Goal: Obtain resource: Download file/media

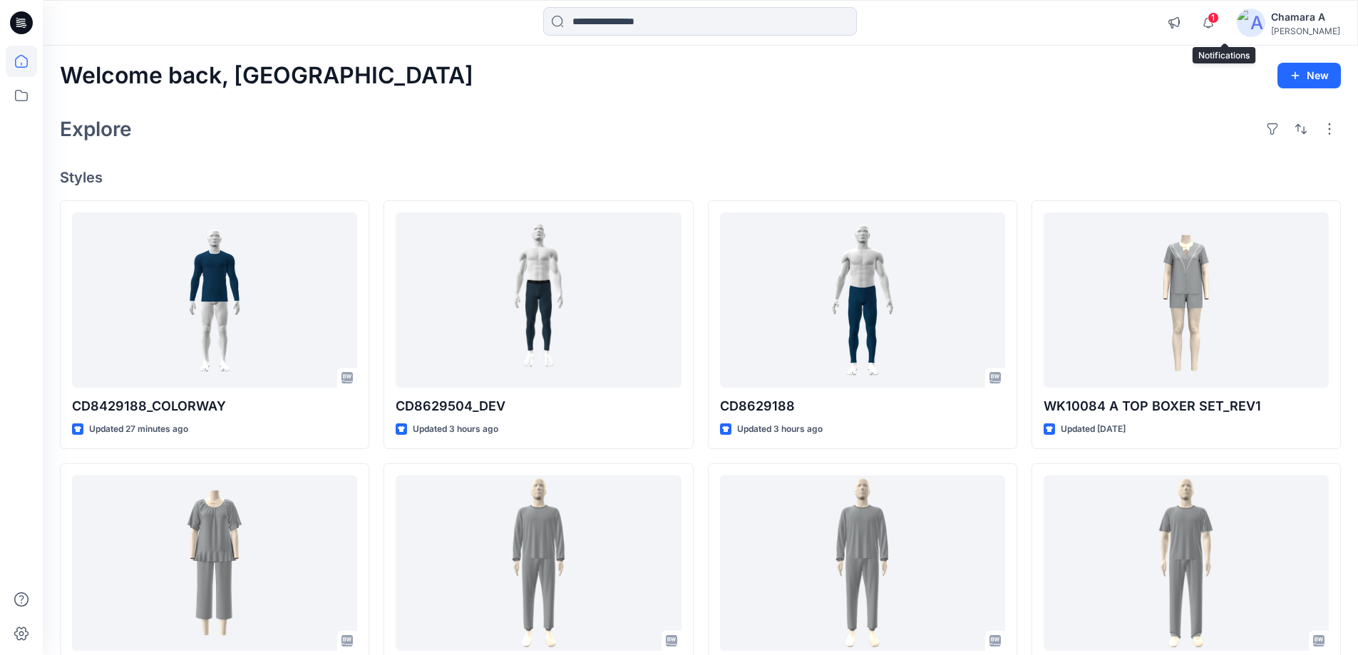
click at [1219, 21] on span "1" at bounding box center [1213, 17] width 11 height 11
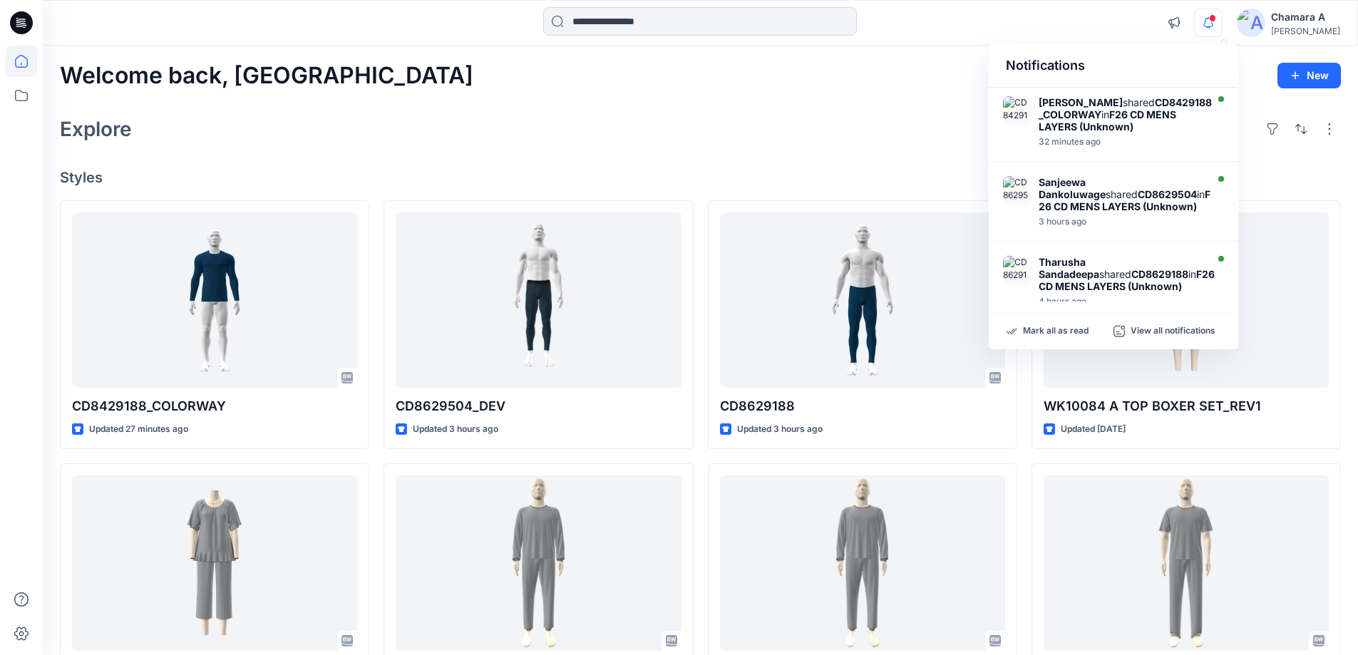
click at [696, 108] on div "Welcome back, Chamara New Explore Styles CD8429188_COLORWAY Updated 27 minutes …" at bounding box center [700, 545] width 1315 height 998
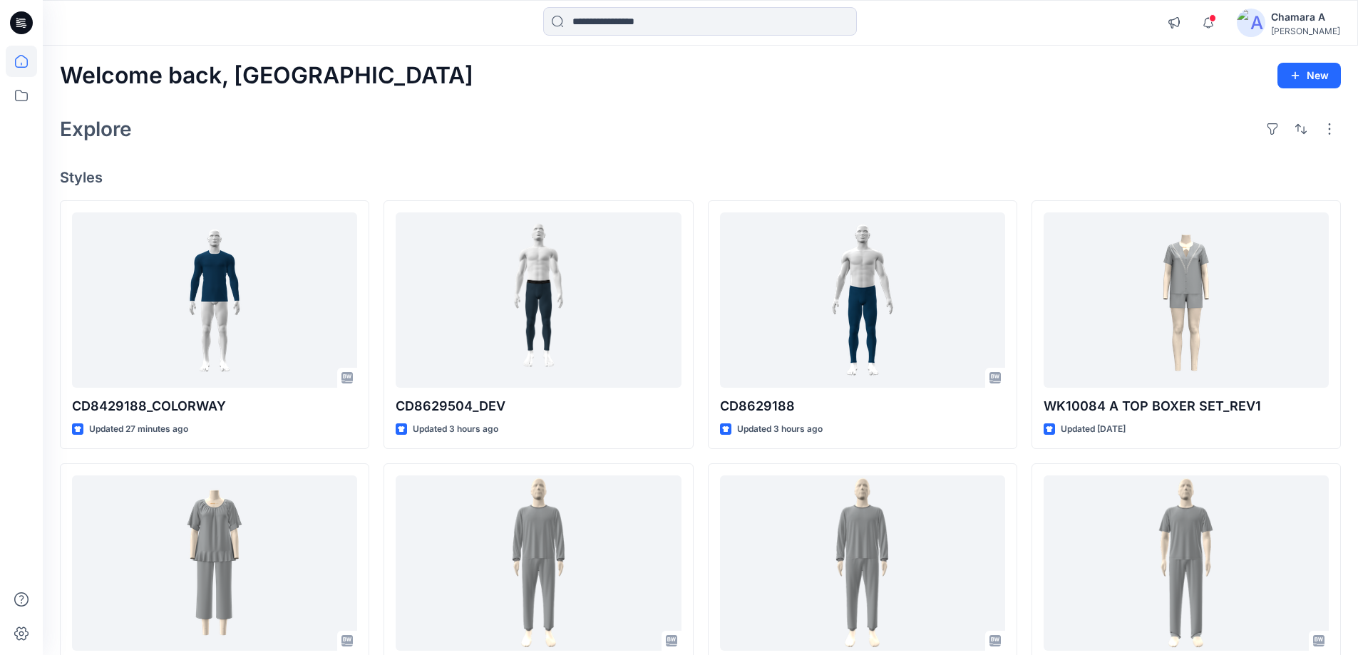
drag, startPoint x: 475, startPoint y: 4, endPoint x: 388, endPoint y: 28, distance: 90.3
click at [388, 28] on div at bounding box center [699, 22] width 657 height 31
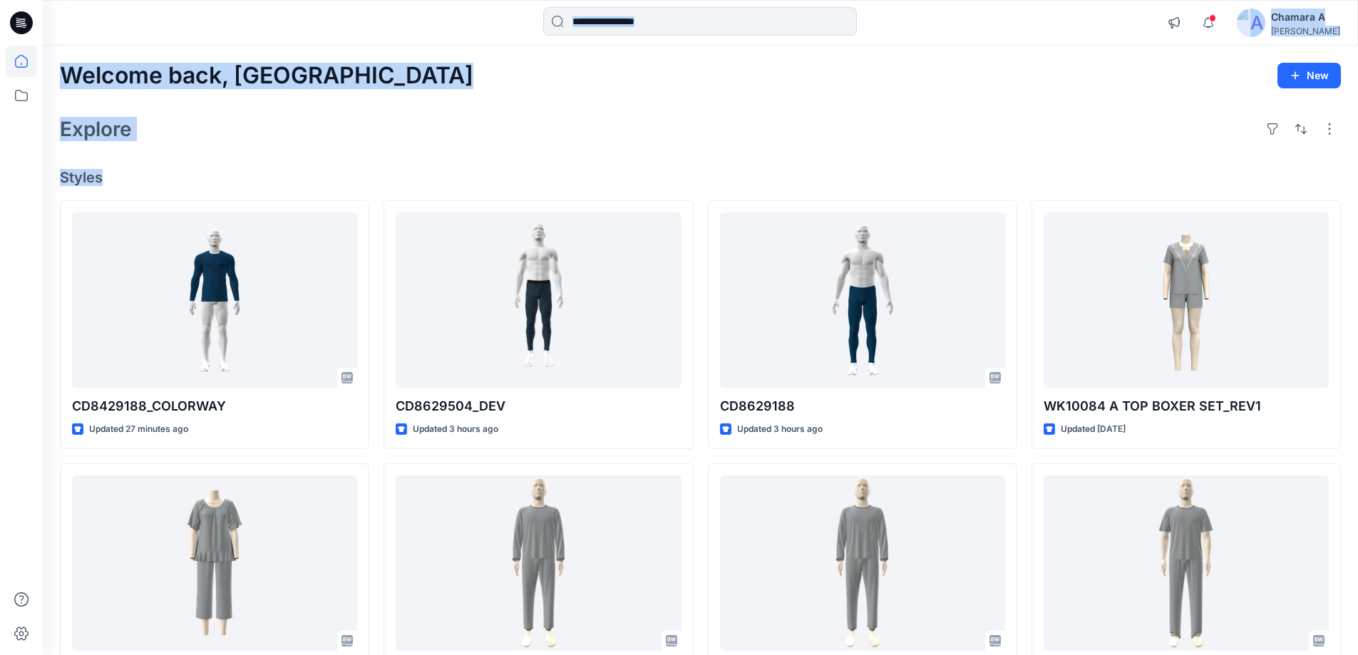
drag, startPoint x: 1195, startPoint y: 1, endPoint x: 41, endPoint y: 82, distance: 1156.9
click at [41, 82] on div "Notifications Suresh Perera shared CD8429188_COLORWAY in F26 CD MENS LAYERS (Un…" at bounding box center [679, 522] width 1358 height 1044
click at [478, 115] on div "Explore" at bounding box center [700, 129] width 1281 height 34
click at [962, 30] on div at bounding box center [699, 22] width 657 height 31
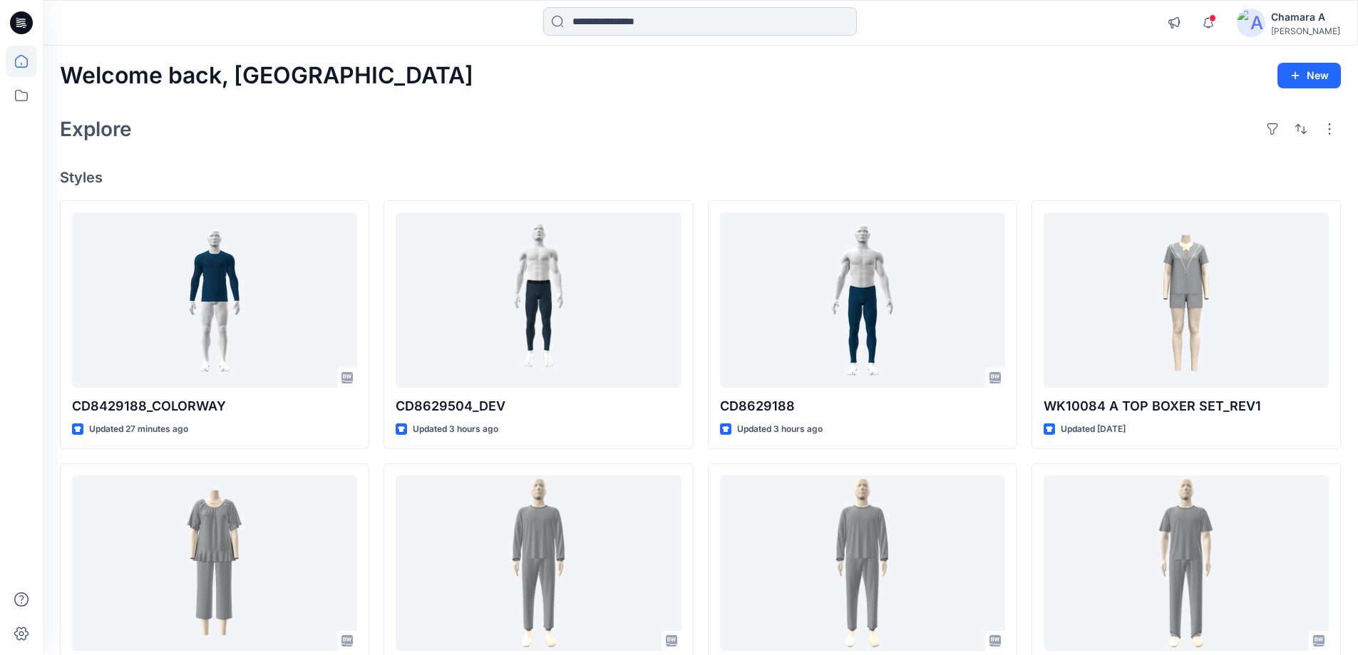
click at [688, 27] on input at bounding box center [700, 21] width 314 height 29
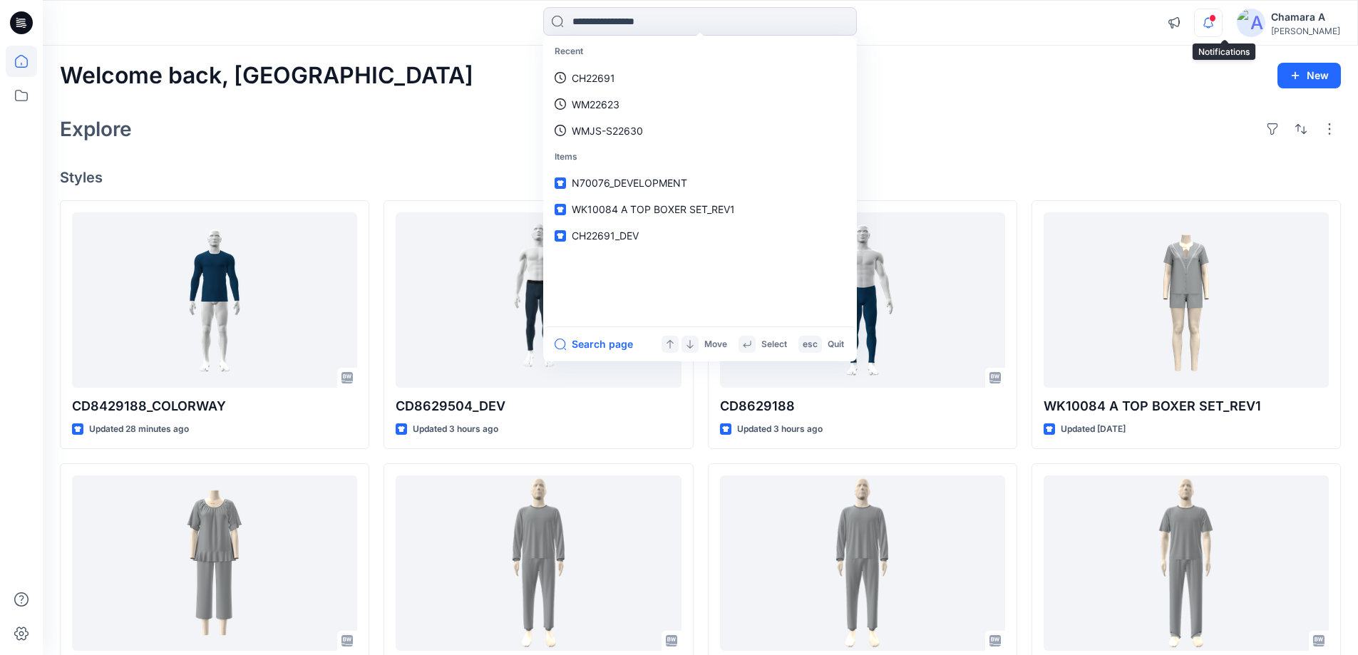
click at [1214, 18] on icon "button" at bounding box center [1208, 23] width 27 height 29
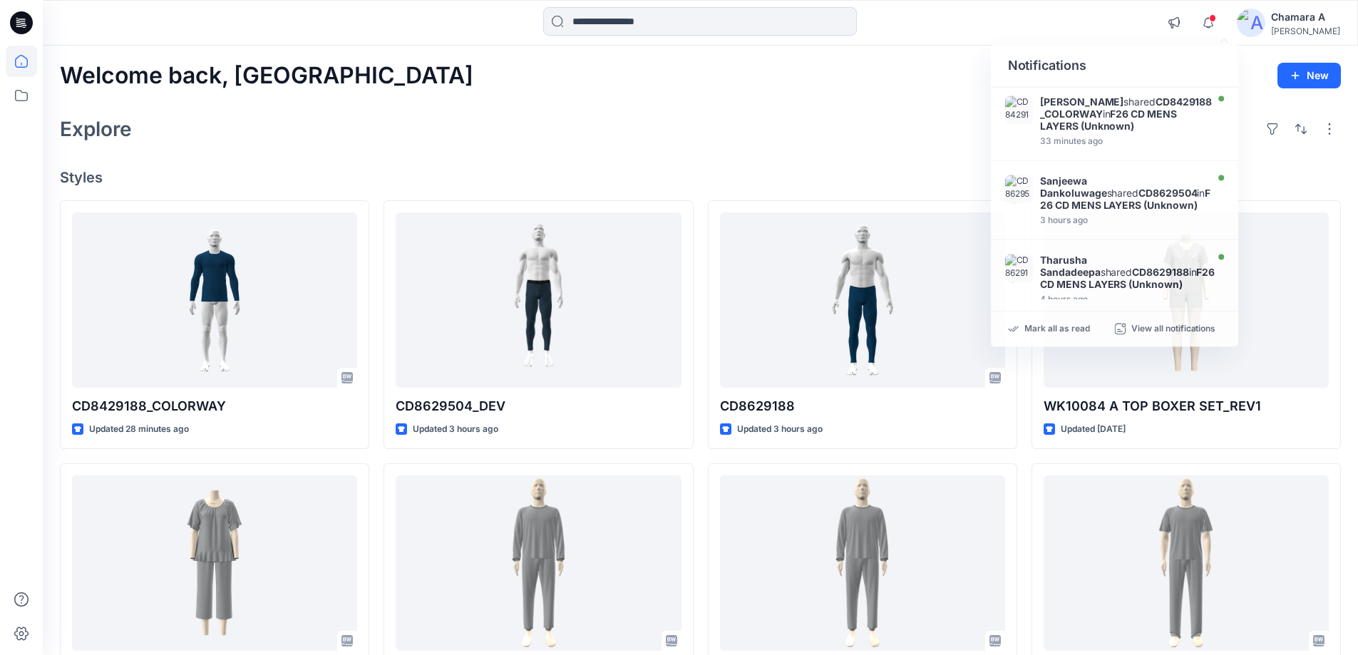
click at [516, 136] on div "Explore" at bounding box center [700, 129] width 1281 height 34
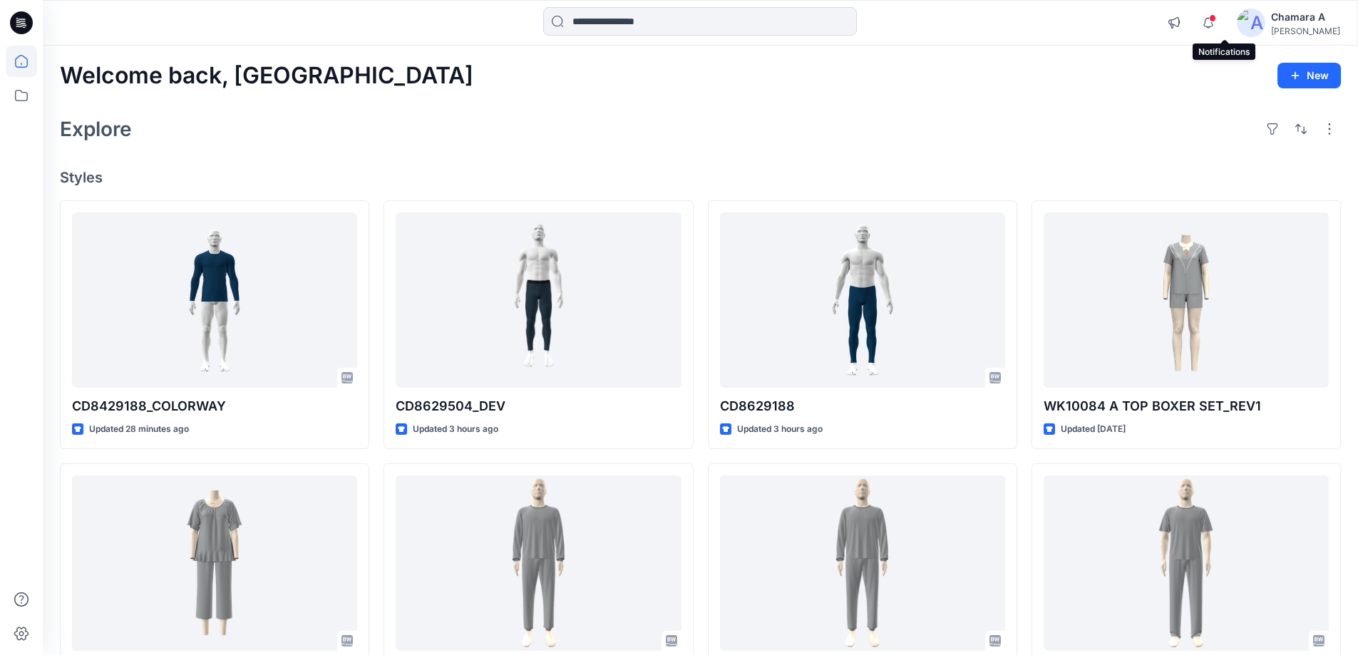
click at [1216, 17] on span at bounding box center [1212, 18] width 7 height 8
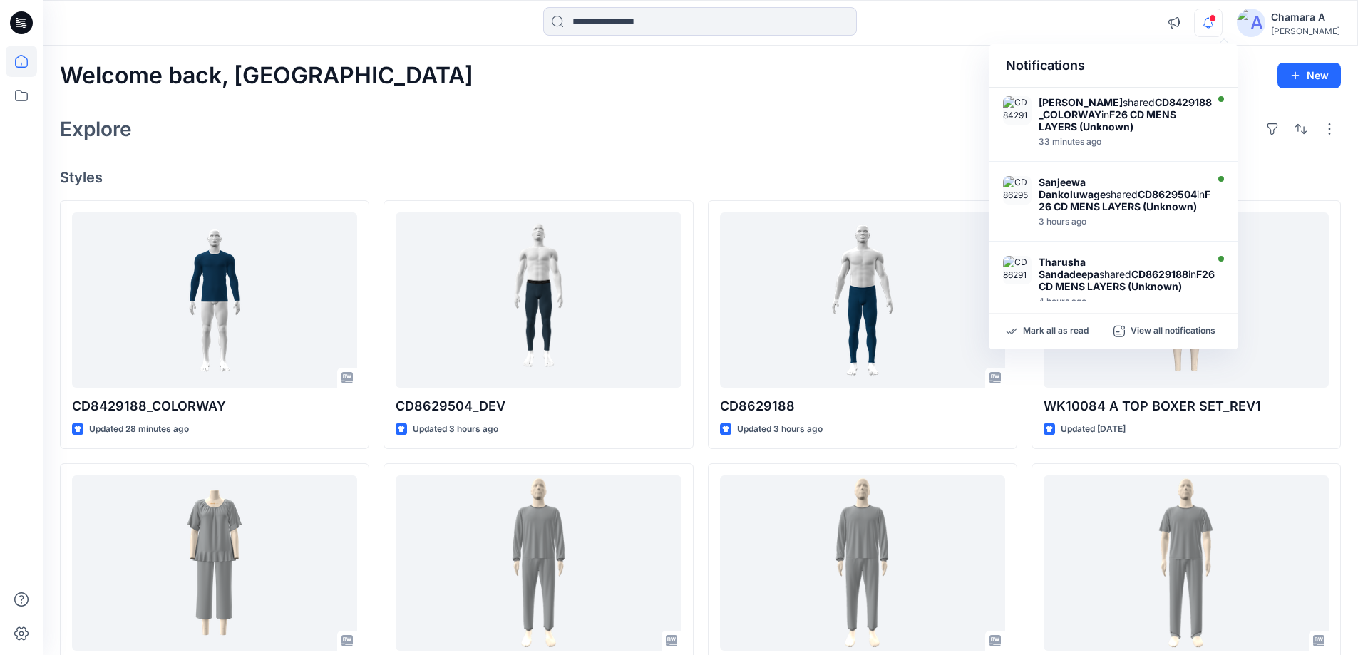
click at [615, 139] on div "Explore" at bounding box center [700, 129] width 1281 height 34
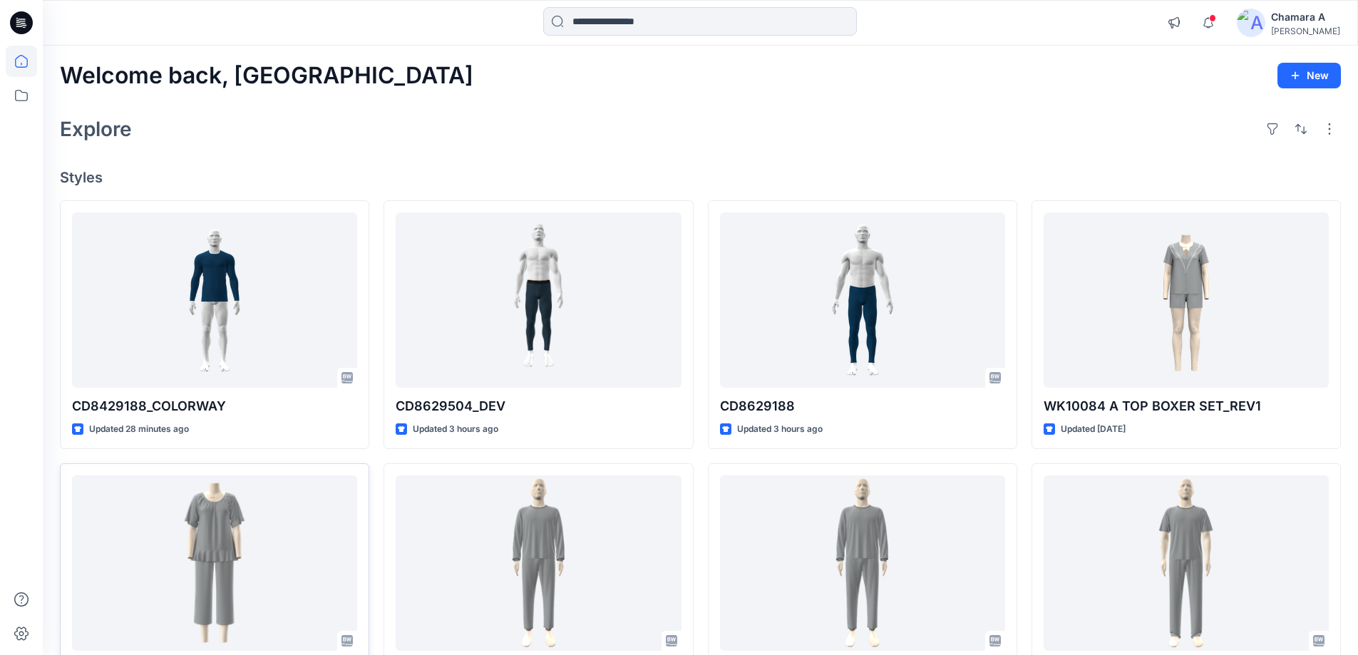
click at [755, 86] on div "Welcome back, Chamara New" at bounding box center [700, 76] width 1281 height 26
click at [1220, 19] on icon "button" at bounding box center [1208, 23] width 27 height 29
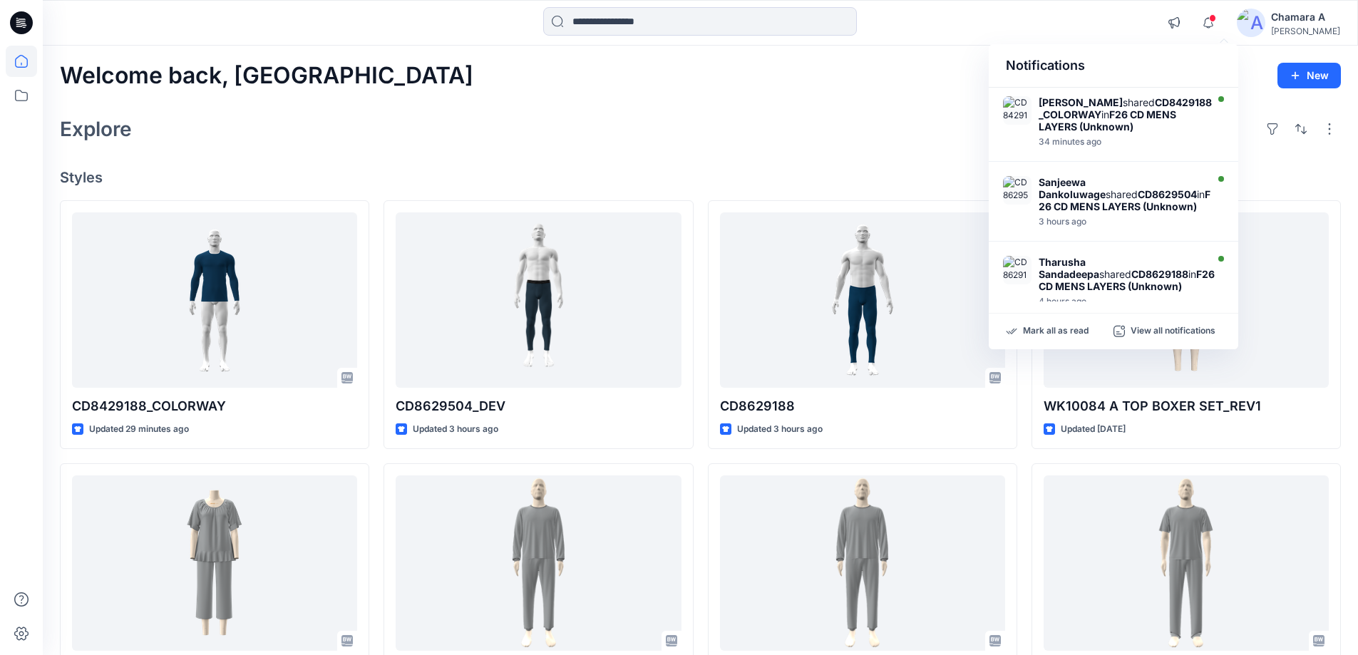
click at [498, 145] on div "Explore" at bounding box center [700, 129] width 1281 height 34
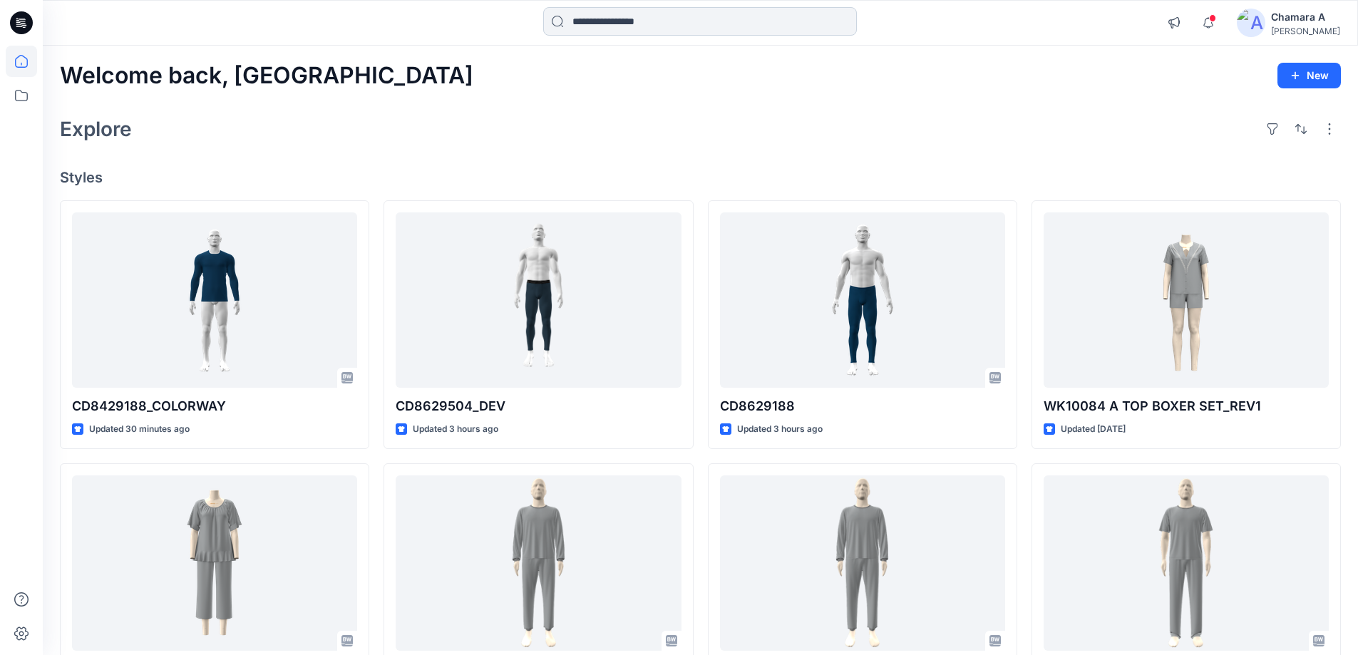
click at [745, 18] on input at bounding box center [700, 21] width 314 height 29
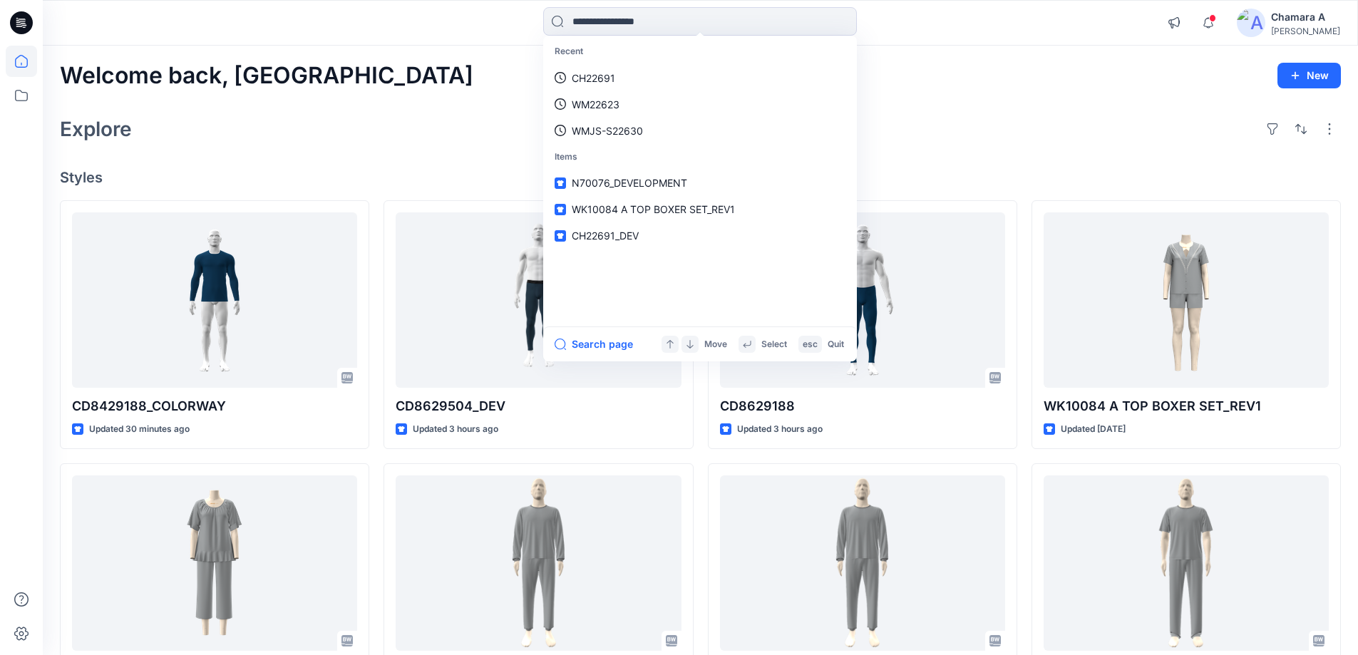
click at [1001, 115] on div "Explore" at bounding box center [700, 129] width 1281 height 34
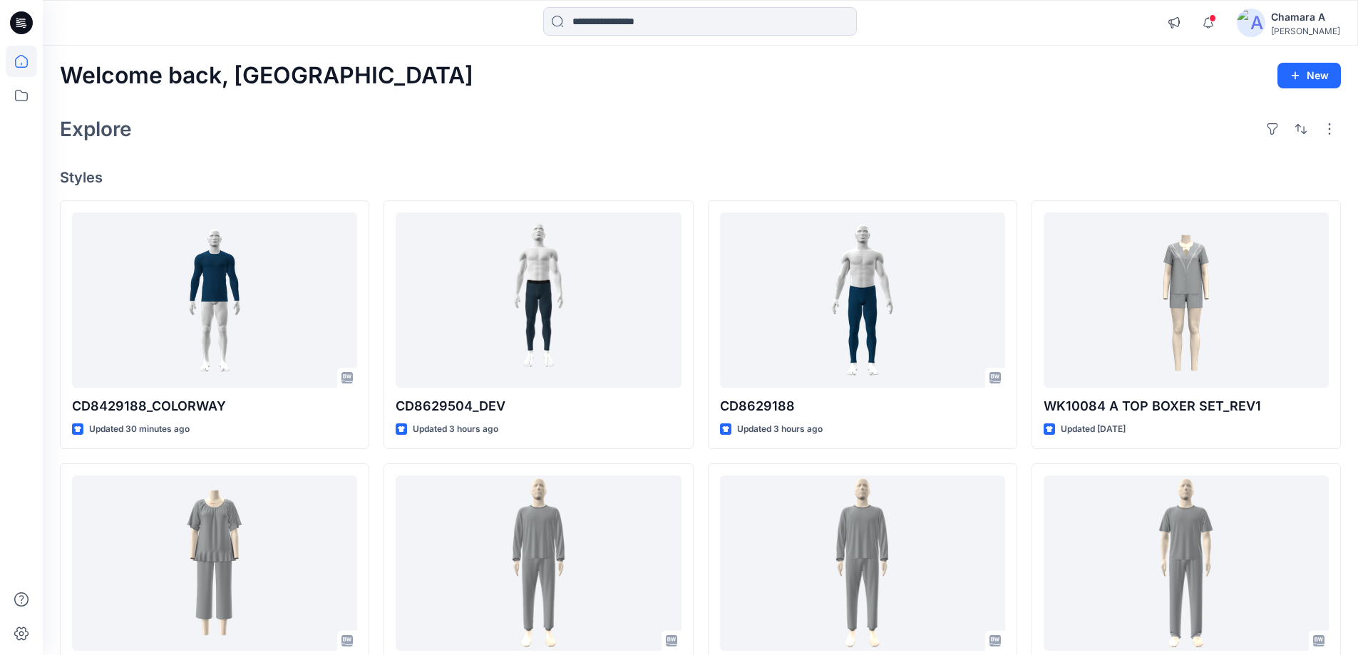
click at [739, 88] on div "Welcome back, Chamara New" at bounding box center [700, 76] width 1281 height 26
click at [698, 24] on input at bounding box center [700, 21] width 314 height 29
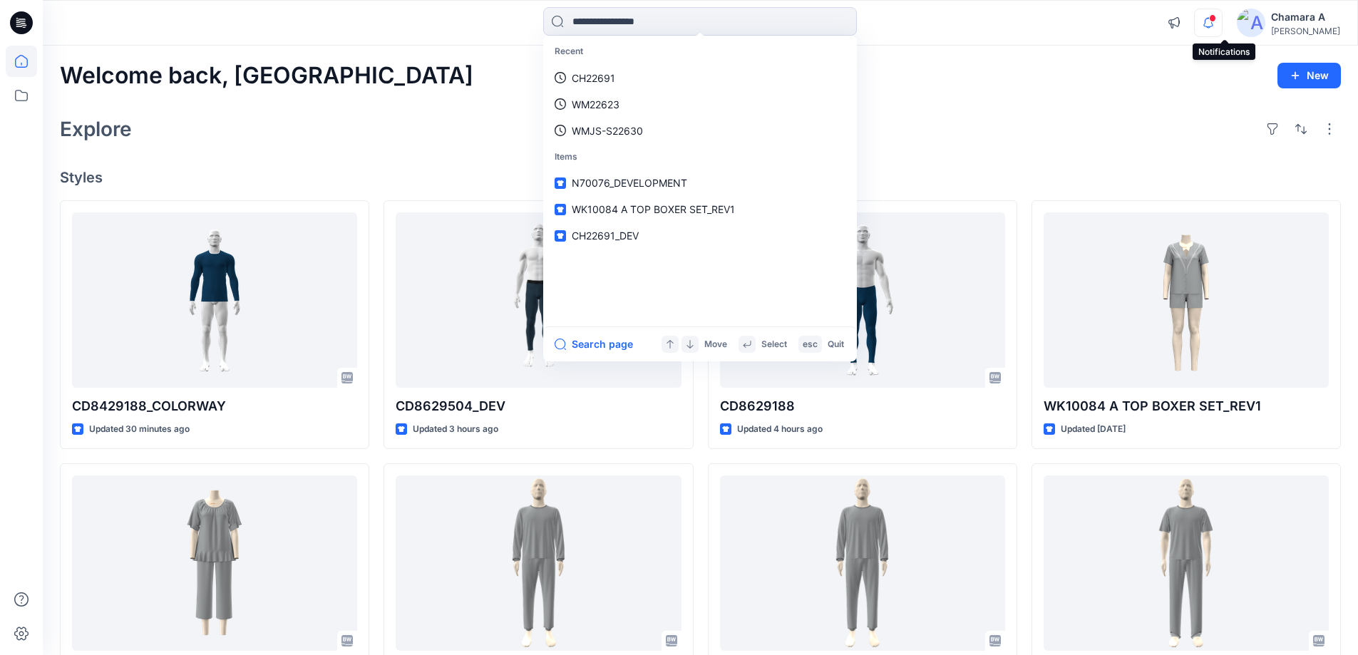
click at [1217, 21] on icon "button" at bounding box center [1208, 23] width 27 height 29
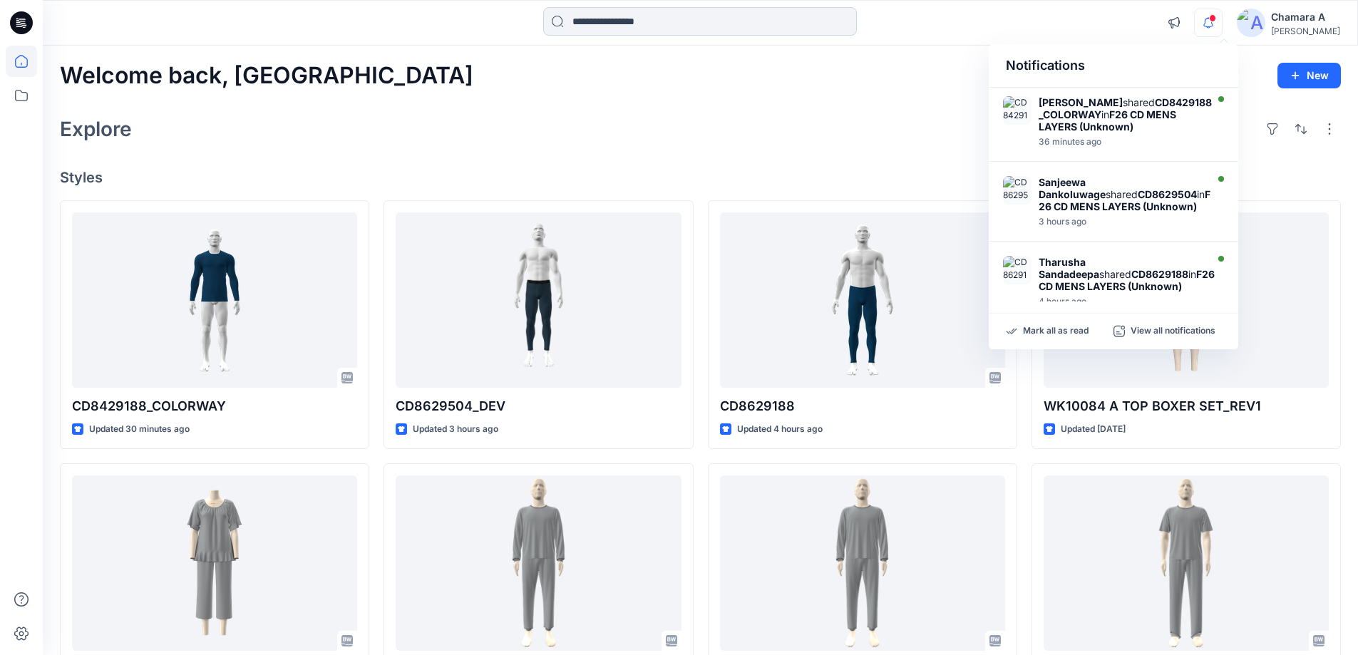
click at [654, 31] on input at bounding box center [700, 21] width 314 height 29
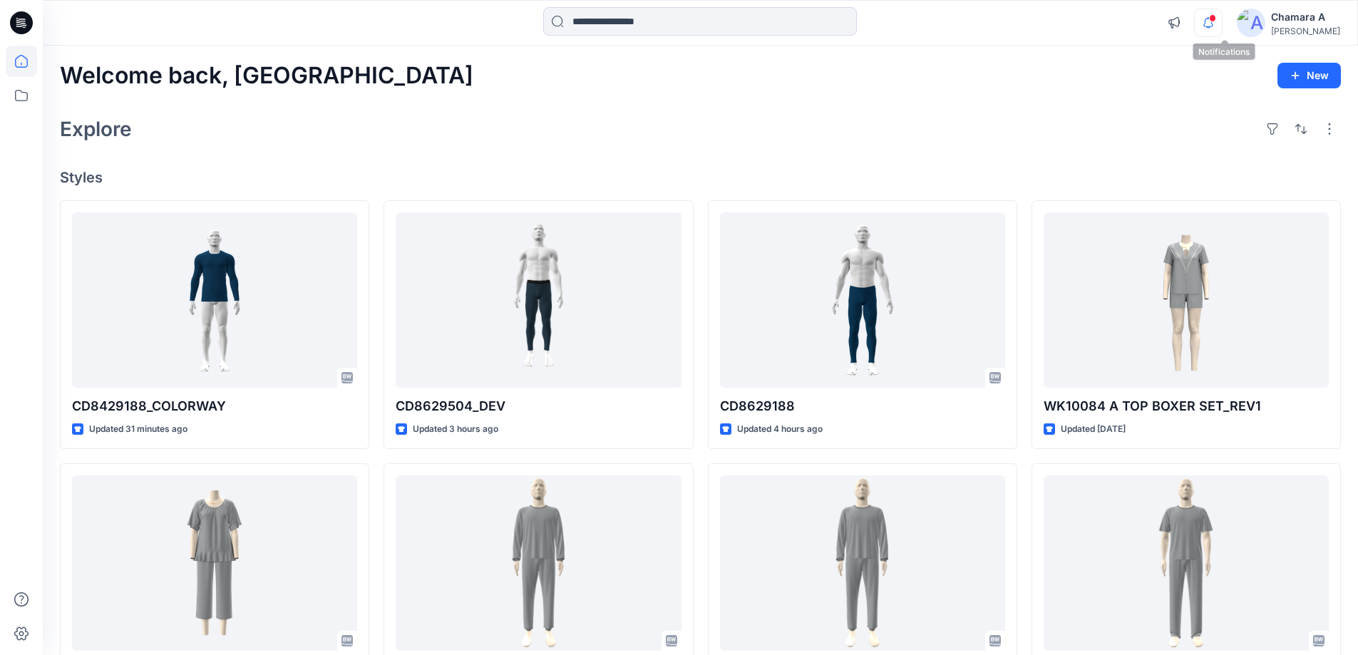
click at [1213, 26] on icon "button" at bounding box center [1208, 22] width 10 height 9
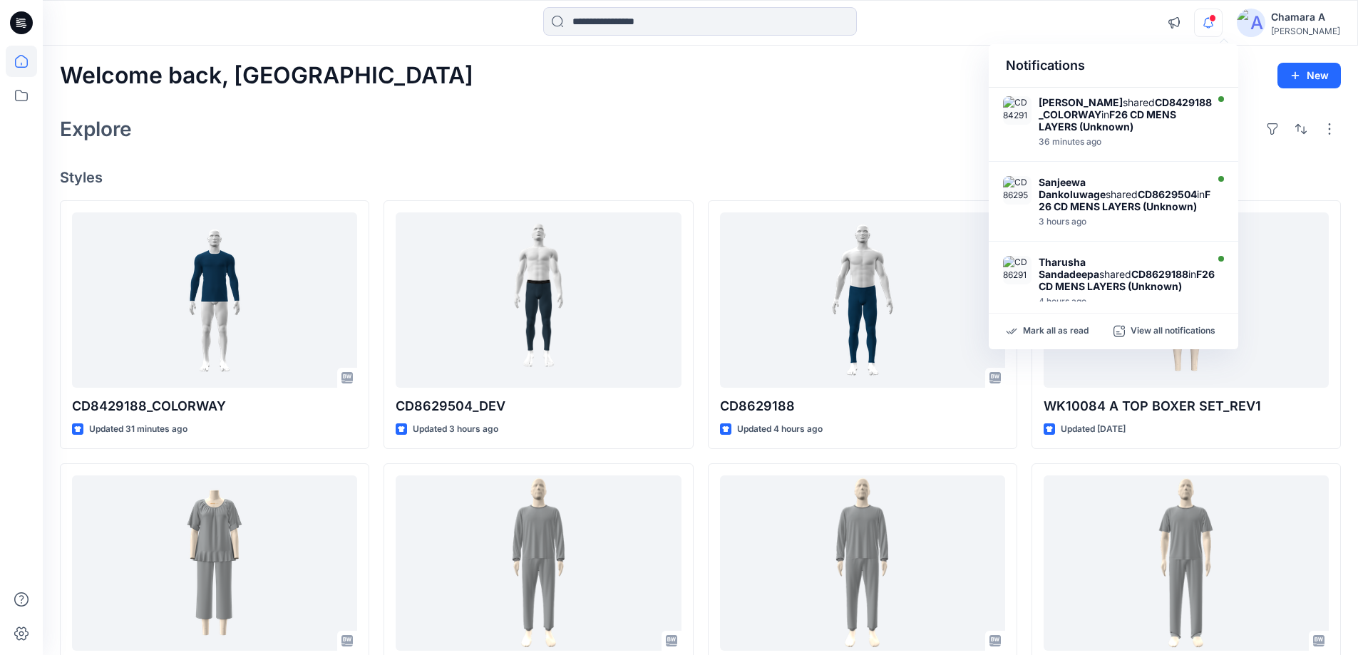
click at [843, 150] on div "Welcome back, Chamara New Explore Styles CD8429188_COLORWAY Updated 31 minutes …" at bounding box center [700, 545] width 1315 height 998
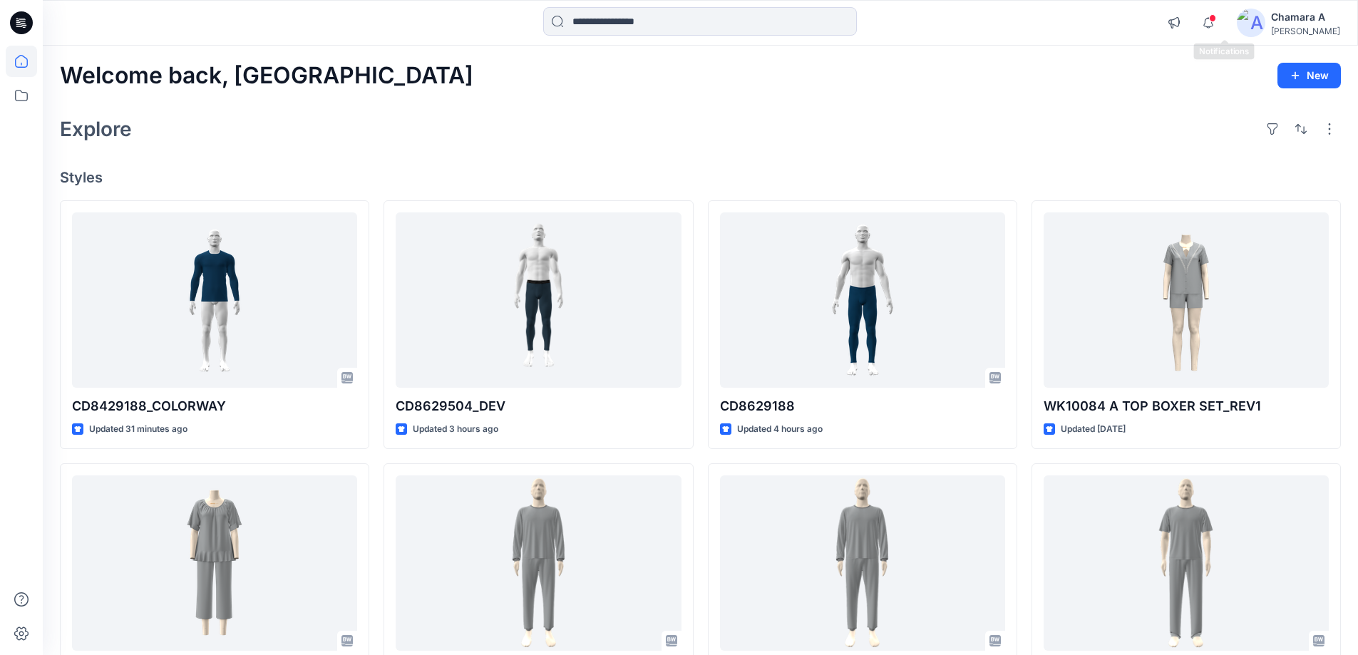
click at [1216, 17] on span at bounding box center [1212, 18] width 7 height 8
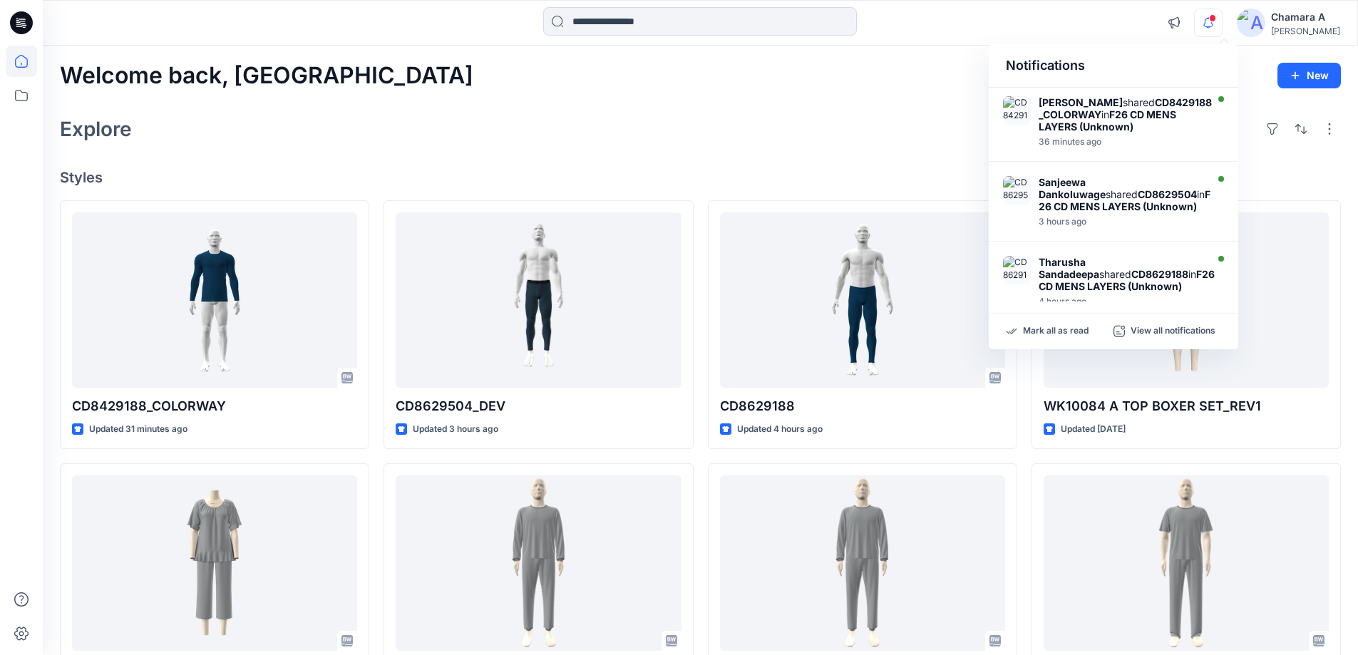
click at [1222, 21] on icon "button" at bounding box center [1208, 23] width 27 height 29
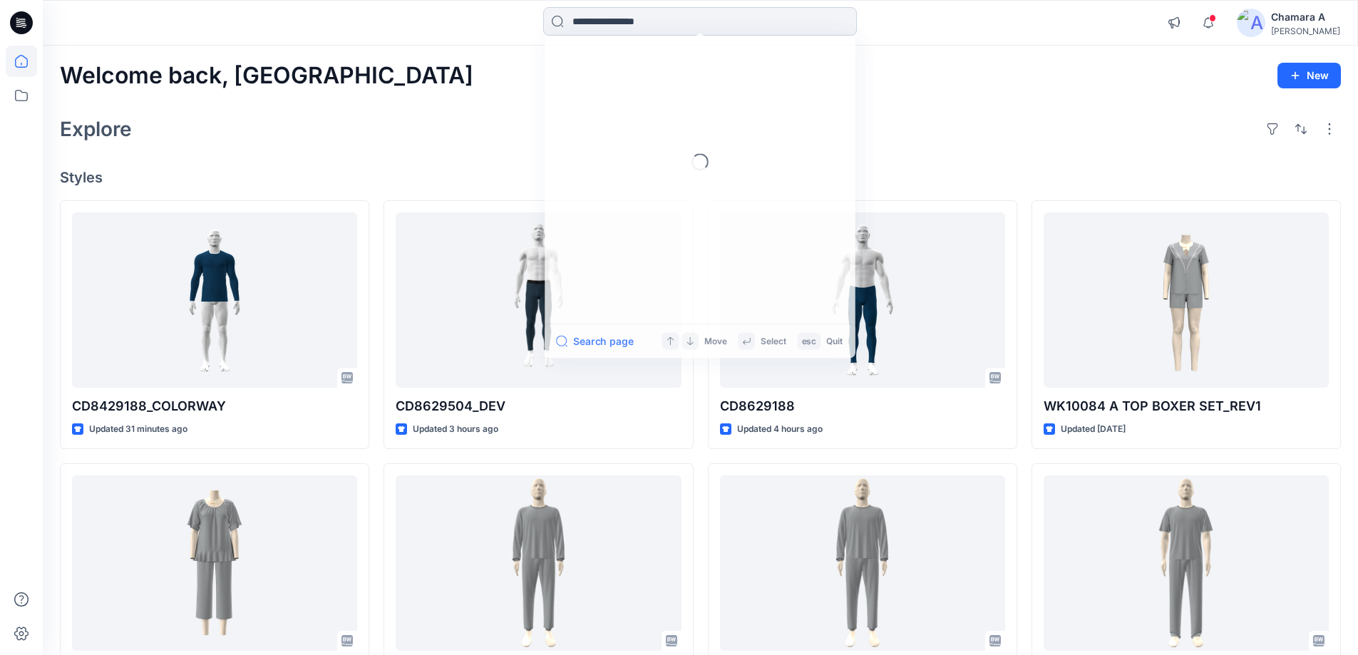
click at [740, 16] on input at bounding box center [700, 21] width 314 height 29
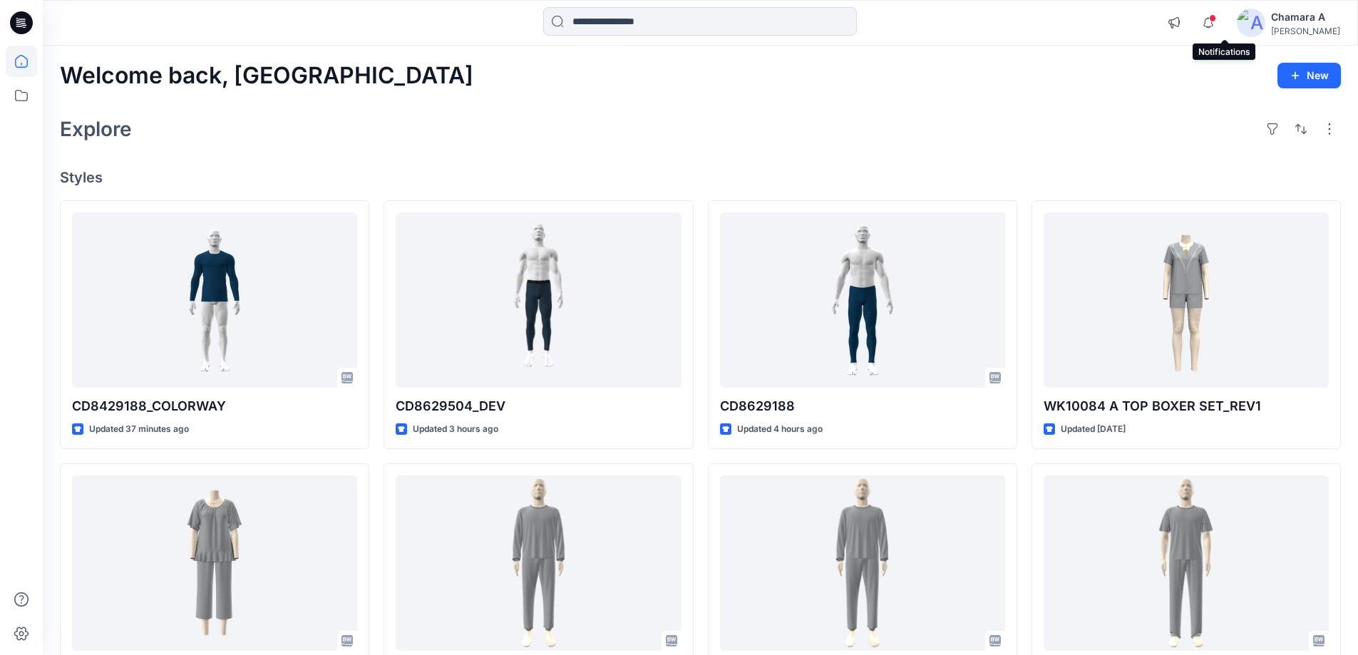
click at [1216, 21] on span at bounding box center [1212, 18] width 7 height 8
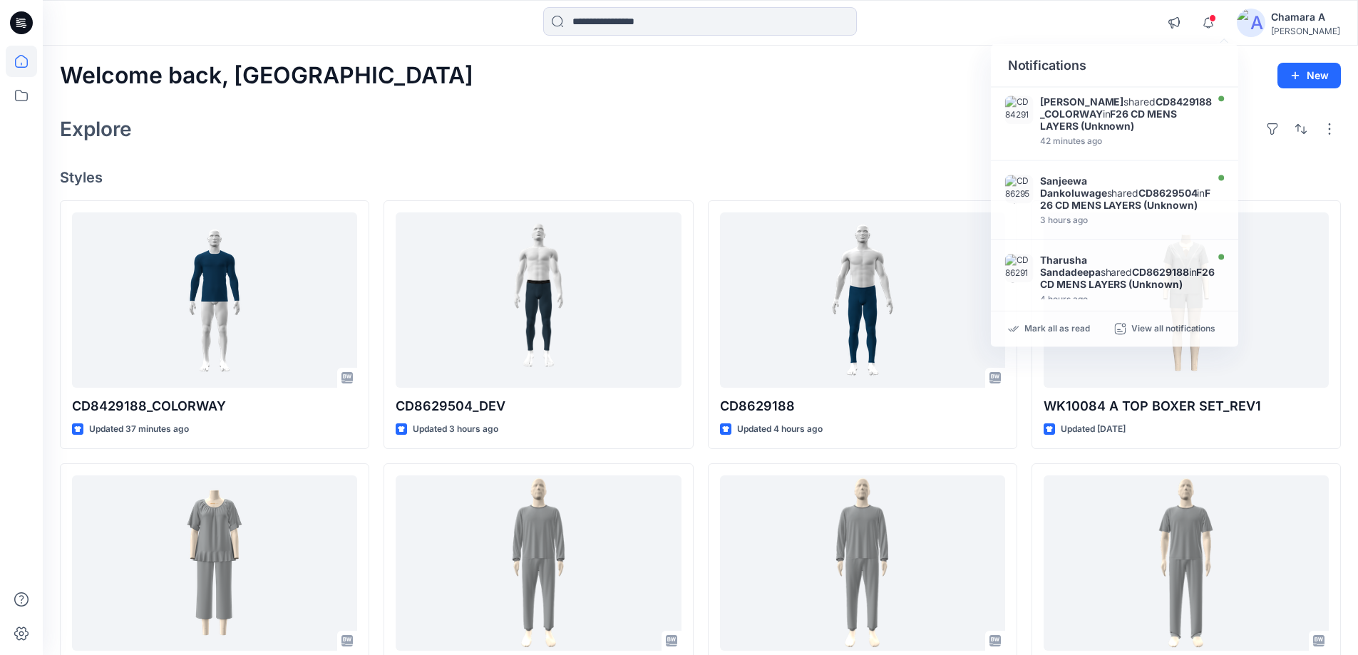
click at [667, 121] on div "Explore" at bounding box center [700, 129] width 1281 height 34
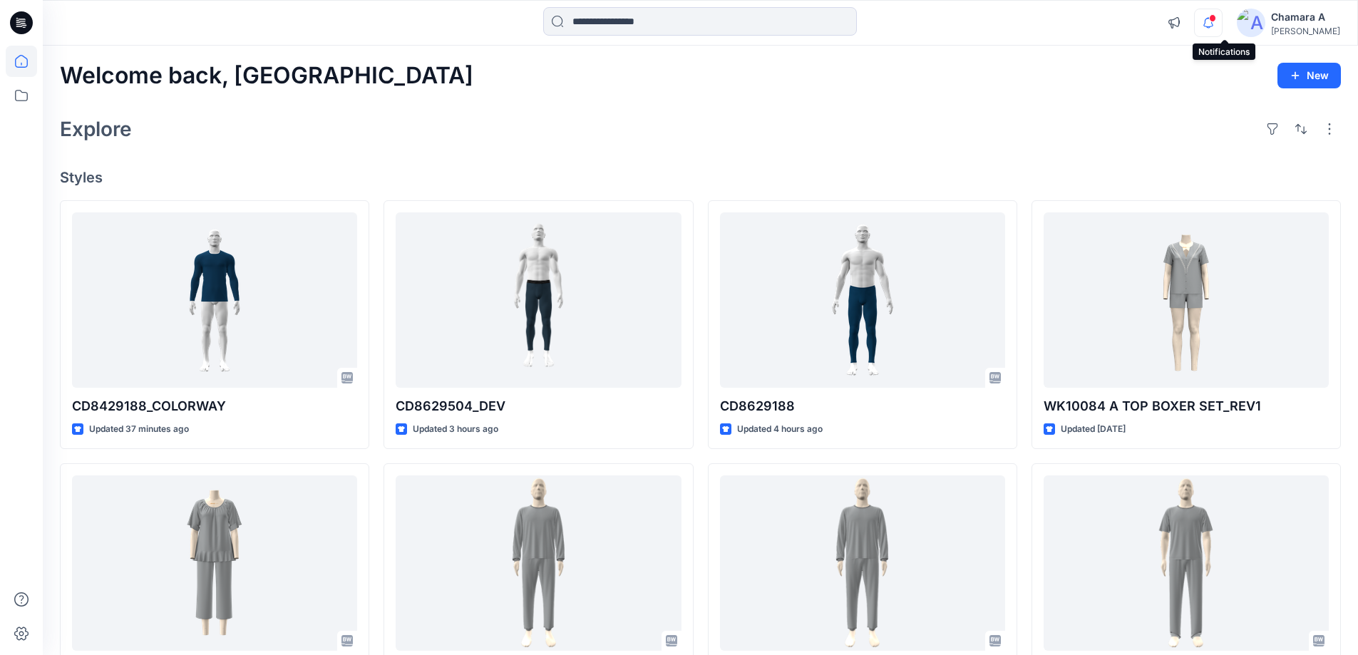
click at [1222, 18] on icon "button" at bounding box center [1208, 23] width 27 height 29
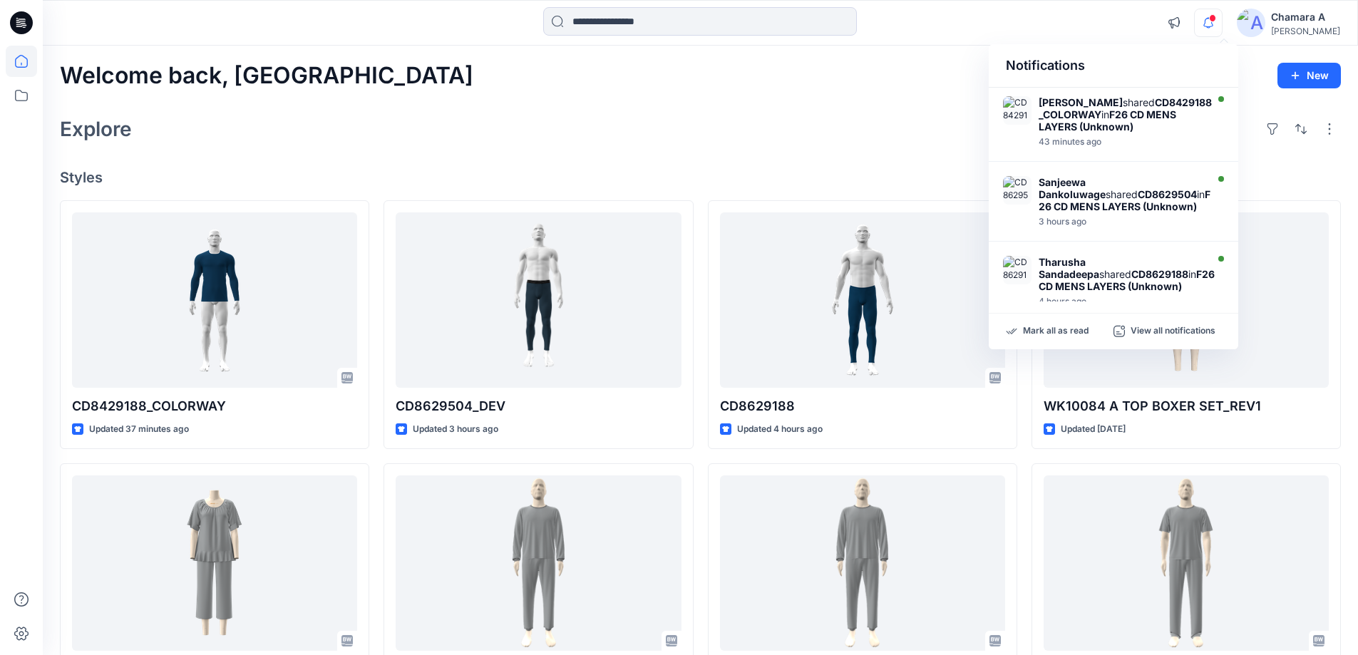
click at [804, 133] on div "Explore" at bounding box center [700, 129] width 1281 height 34
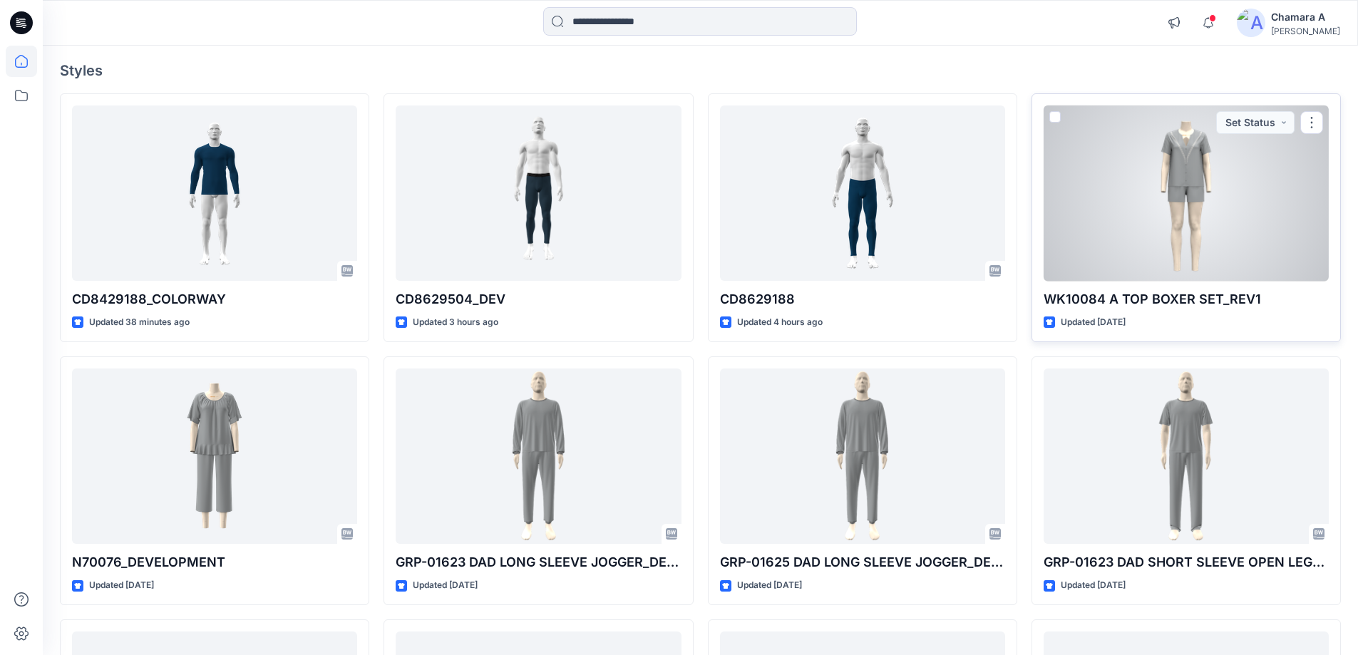
scroll to position [71, 0]
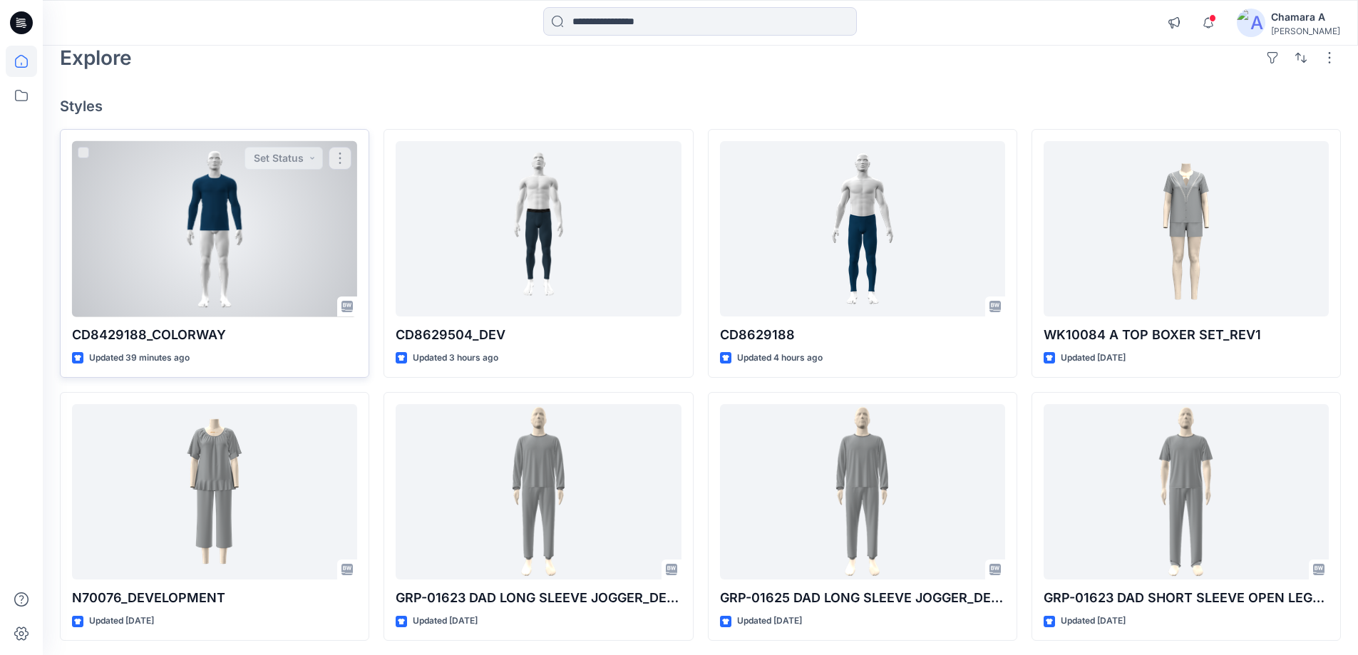
click at [264, 207] on div at bounding box center [214, 229] width 285 height 176
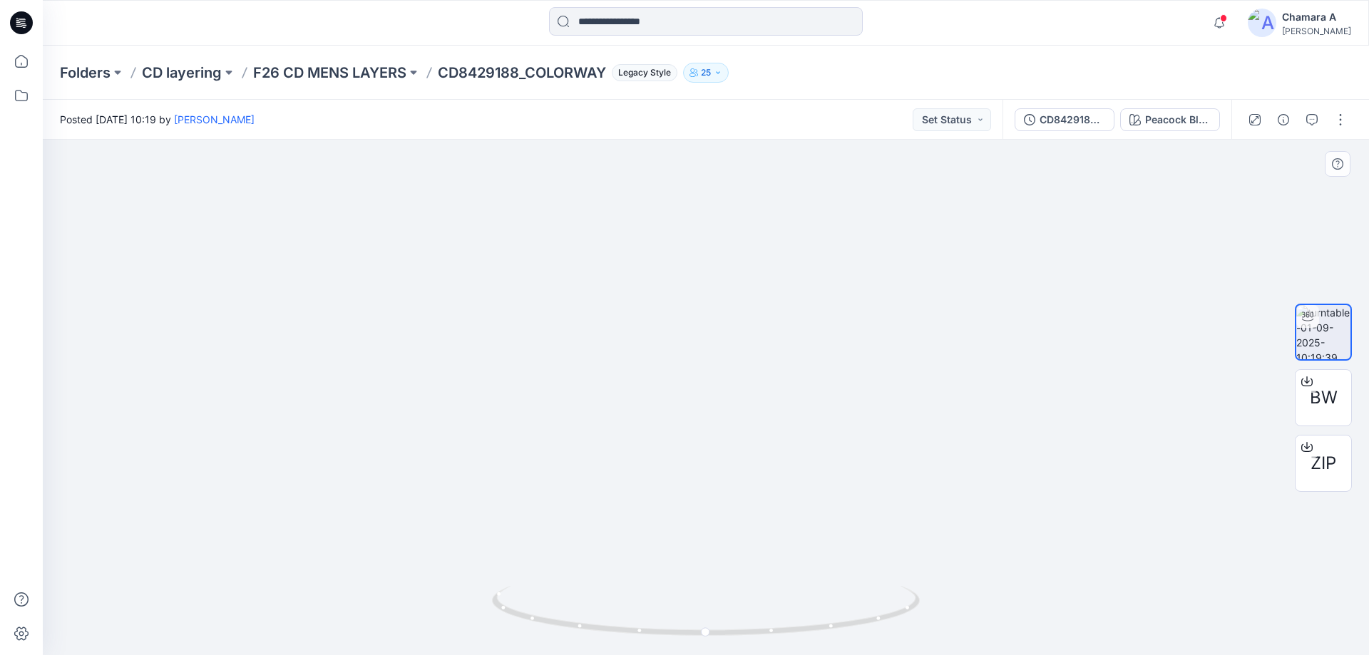
click at [744, 439] on img at bounding box center [708, 282] width 1372 height 745
click at [736, 346] on img at bounding box center [713, 320] width 1372 height 669
drag, startPoint x: 727, startPoint y: 654, endPoint x: 698, endPoint y: 652, distance: 29.3
click at [698, 652] on div at bounding box center [706, 619] width 428 height 71
drag, startPoint x: 823, startPoint y: 628, endPoint x: 663, endPoint y: 621, distance: 160.6
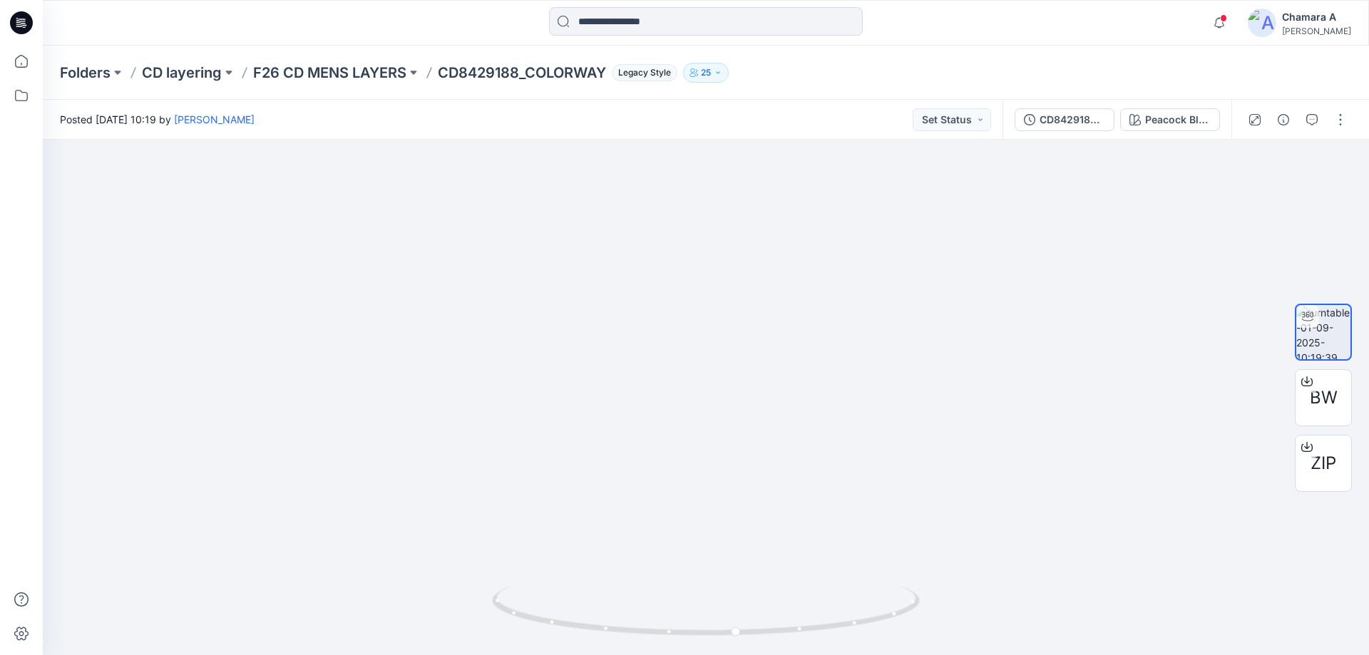
drag, startPoint x: 721, startPoint y: 329, endPoint x: 721, endPoint y: 238, distance: 90.5
click at [721, 244] on img at bounding box center [706, 302] width 1158 height 706
click at [744, 333] on img at bounding box center [706, 296] width 1158 height 717
click at [747, 360] on img at bounding box center [706, 325] width 1086 height 662
drag, startPoint x: 729, startPoint y: 314, endPoint x: 739, endPoint y: 359, distance: 45.9
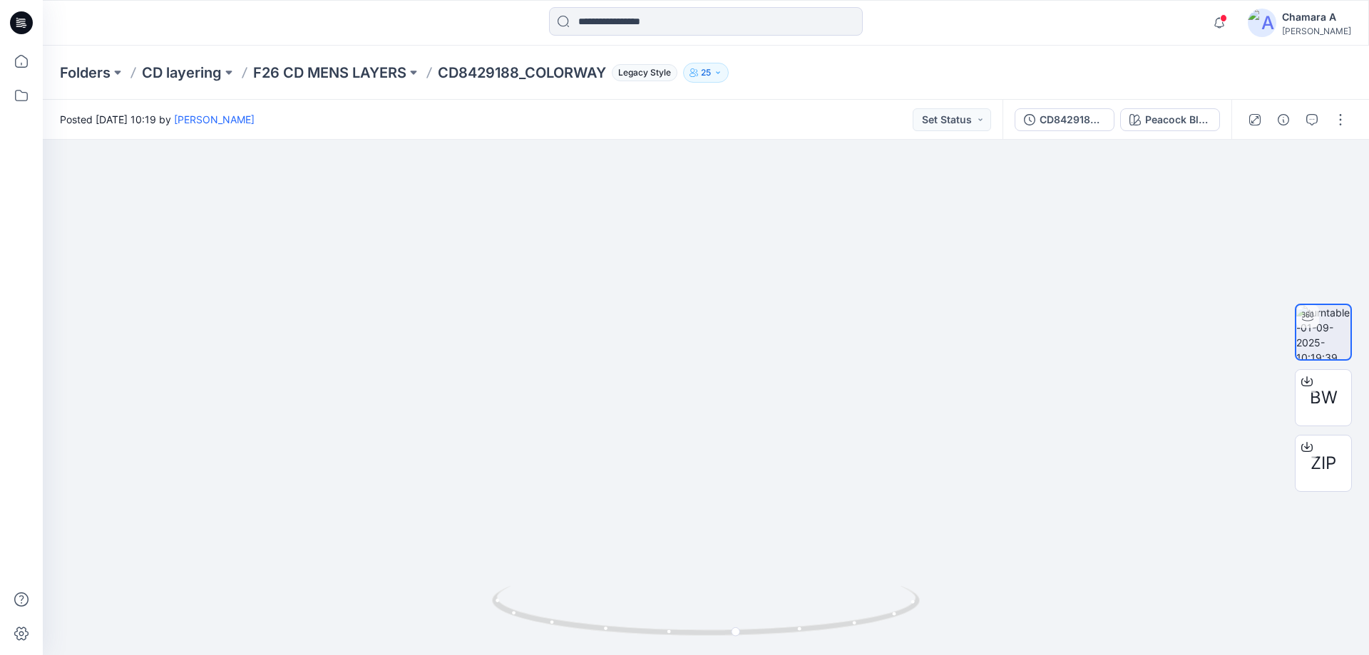
click at [739, 359] on img at bounding box center [706, 367] width 944 height 576
drag, startPoint x: 716, startPoint y: 339, endPoint x: 714, endPoint y: 292, distance: 47.8
click at [714, 292] on img at bounding box center [706, 350] width 1086 height 609
click at [1322, 394] on span "BW" at bounding box center [1324, 398] width 28 height 26
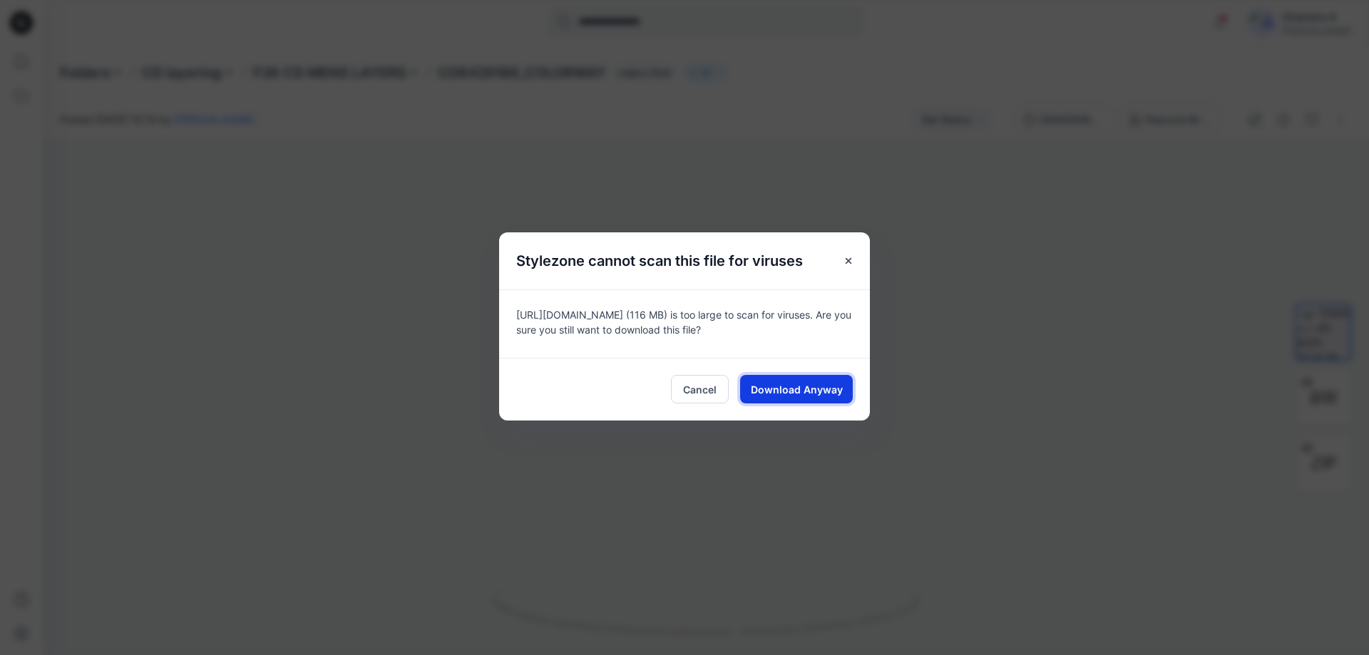
click at [794, 377] on button "Download Anyway" at bounding box center [796, 389] width 113 height 29
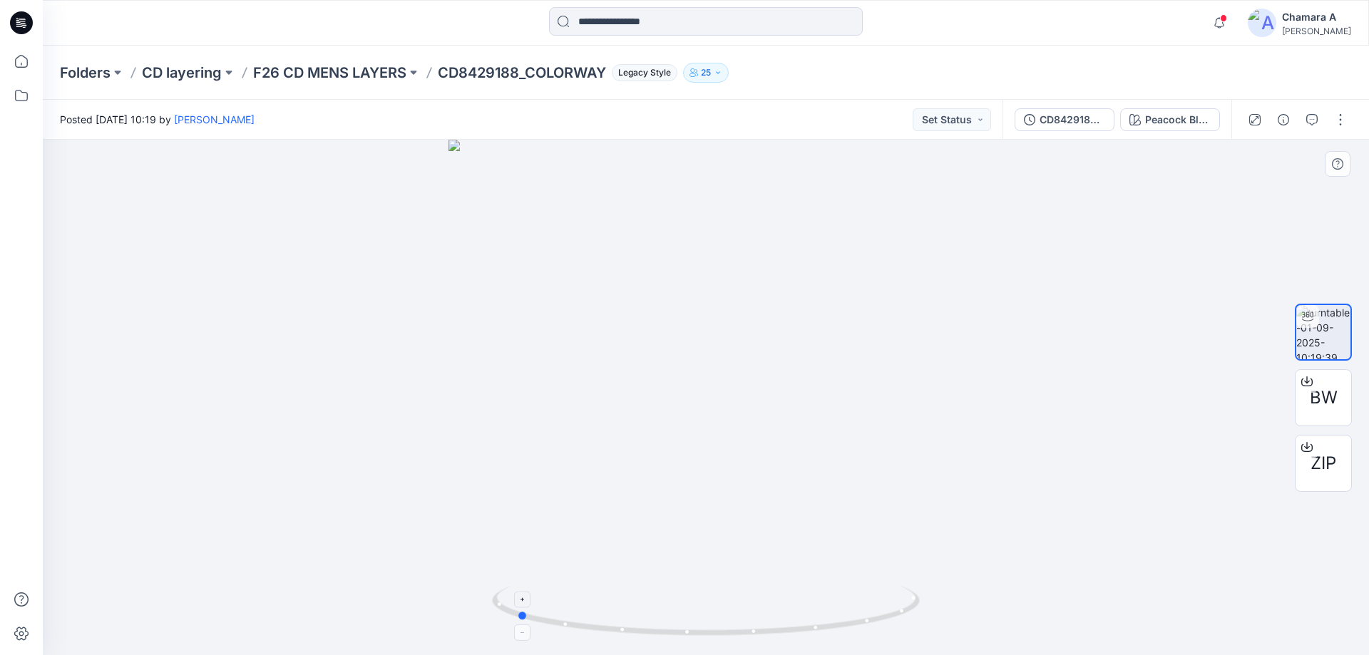
drag, startPoint x: 895, startPoint y: 618, endPoint x: 674, endPoint y: 632, distance: 221.4
click at [674, 632] on icon at bounding box center [707, 612] width 431 height 53
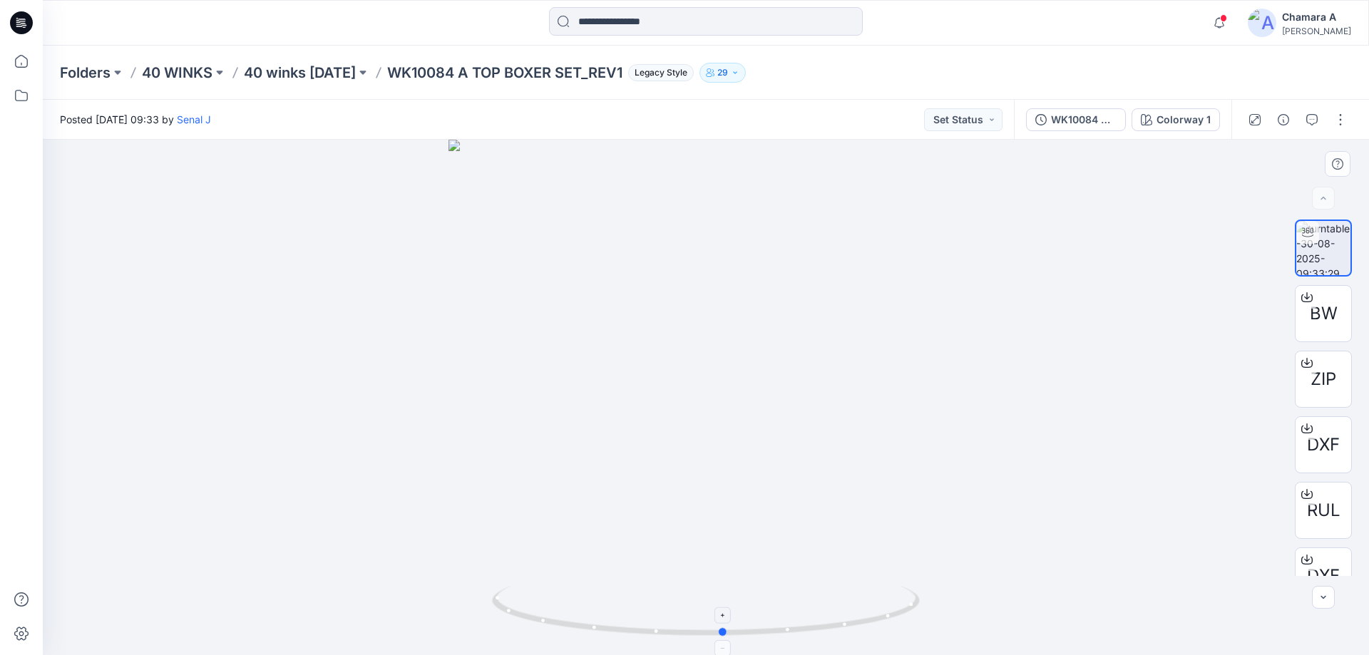
drag, startPoint x: 892, startPoint y: 624, endPoint x: 910, endPoint y: 605, distance: 26.7
click at [910, 605] on icon at bounding box center [707, 612] width 431 height 53
drag, startPoint x: 710, startPoint y: 241, endPoint x: 726, endPoint y: 450, distance: 209.5
click at [726, 450] on img at bounding box center [706, 384] width 638 height 542
drag, startPoint x: 751, startPoint y: 647, endPoint x: 927, endPoint y: 639, distance: 176.3
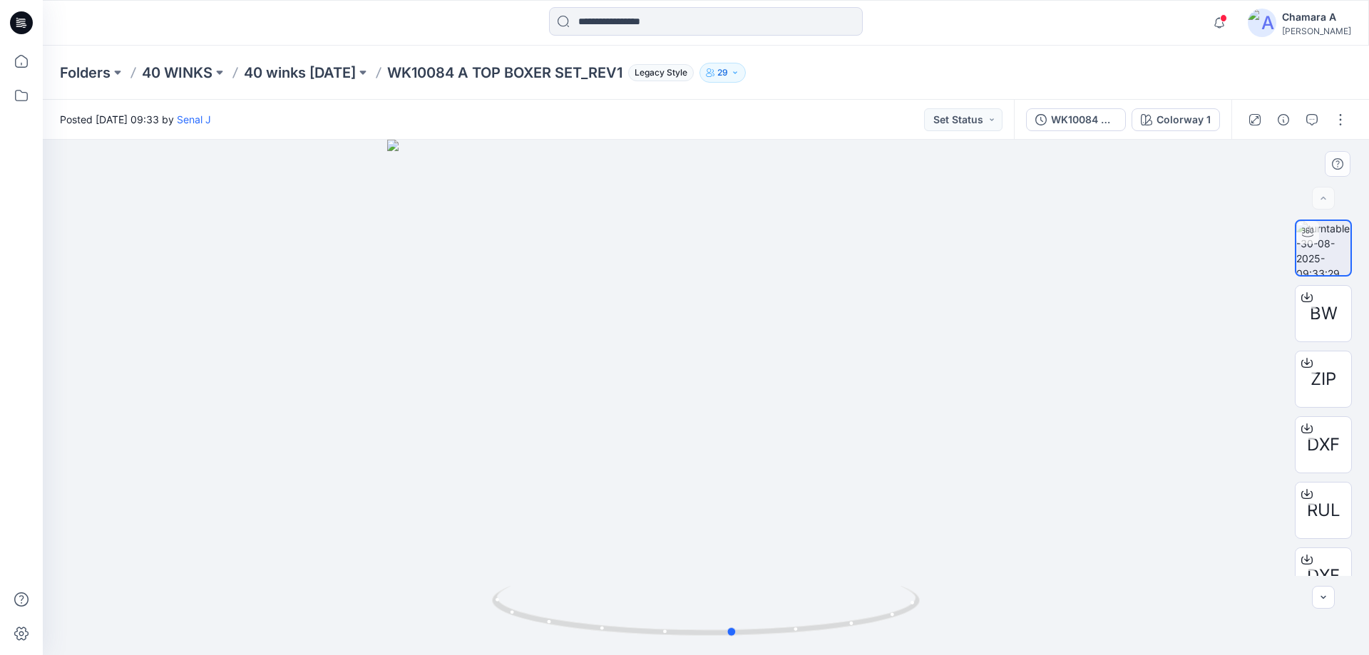
click at [927, 639] on div at bounding box center [706, 397] width 1326 height 515
